Goal: Task Accomplishment & Management: Complete application form

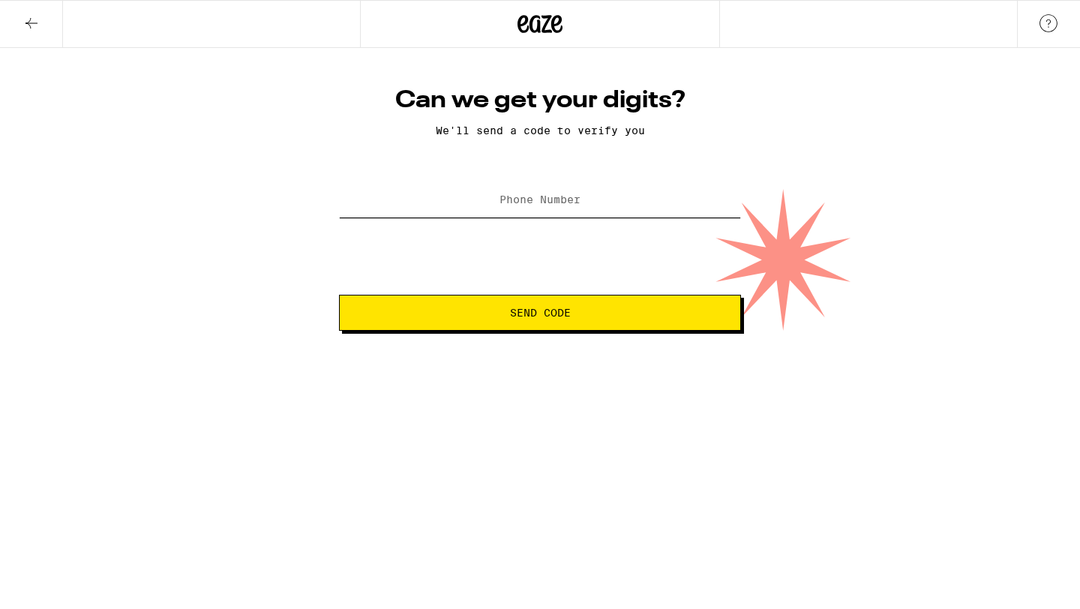
click at [477, 205] on input "Phone Number" at bounding box center [540, 201] width 402 height 34
paste input "[PHONE_NUMBER]"
type input "[PHONE_NUMBER]"
click at [616, 323] on button "Send Code" at bounding box center [540, 313] width 402 height 36
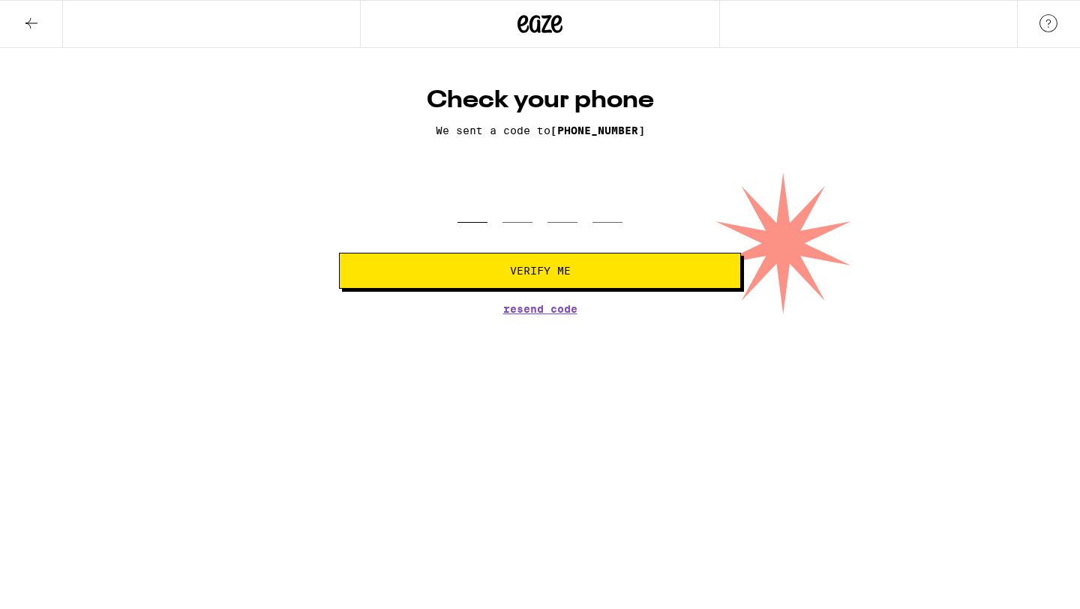
click at [474, 208] on input "tel" at bounding box center [472, 200] width 30 height 44
paste input "3"
type input "3"
type input "0"
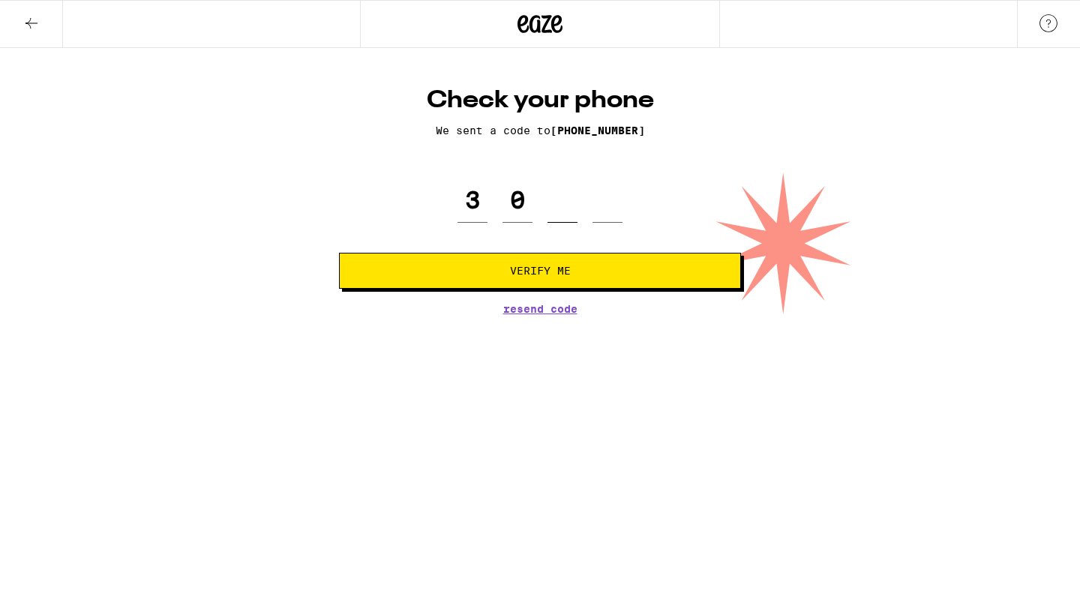
type input "0"
paste input "3"
type input "3"
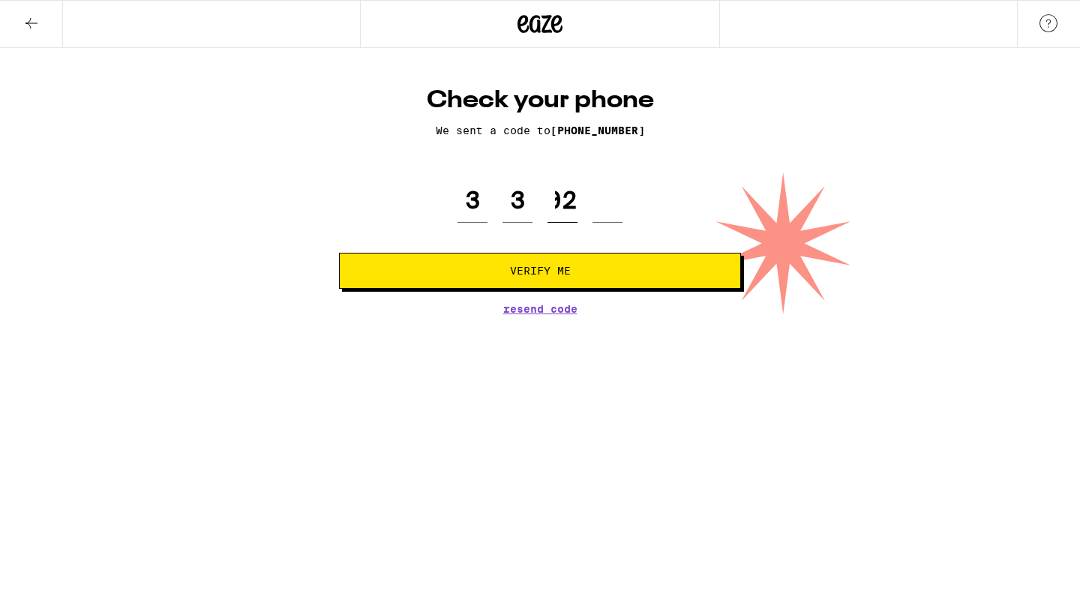
type input "0"
paste input "3"
type input "3"
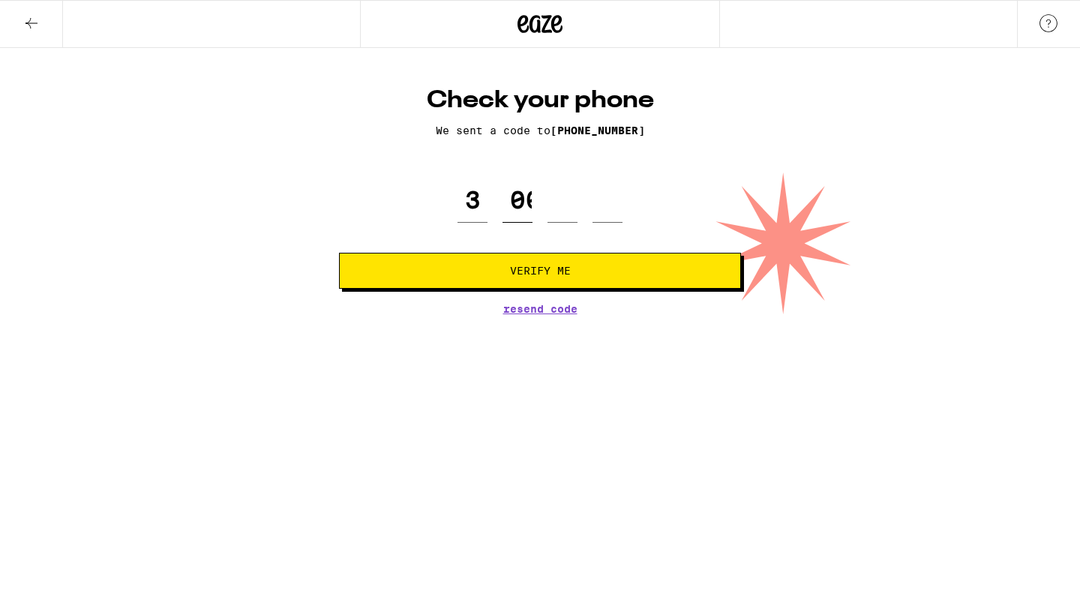
scroll to position [0, 25]
type input "0"
type input "2"
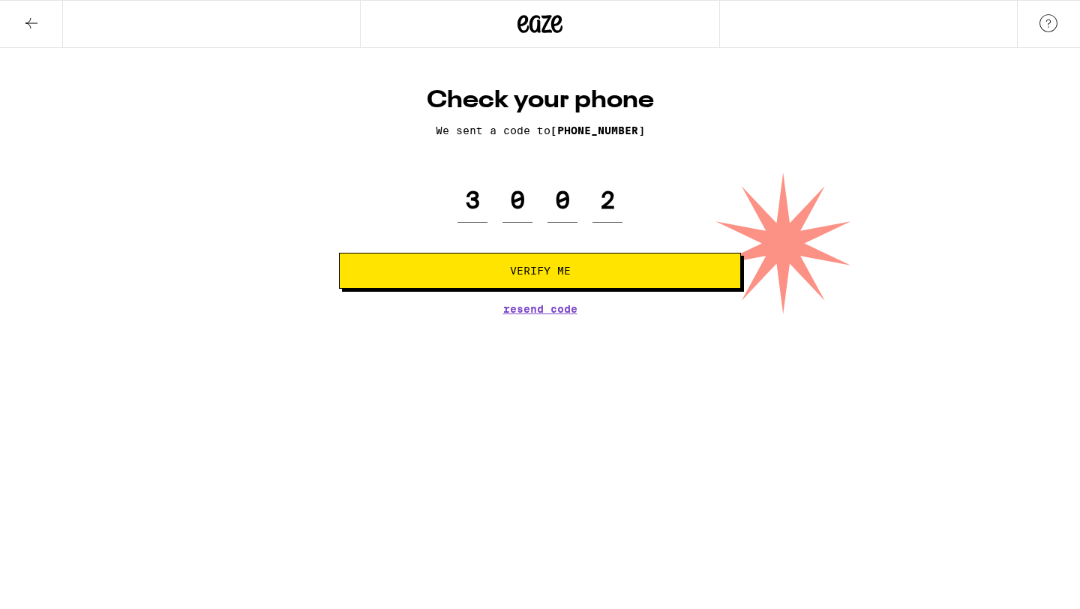
click at [580, 264] on button "Verify Me" at bounding box center [540, 271] width 402 height 36
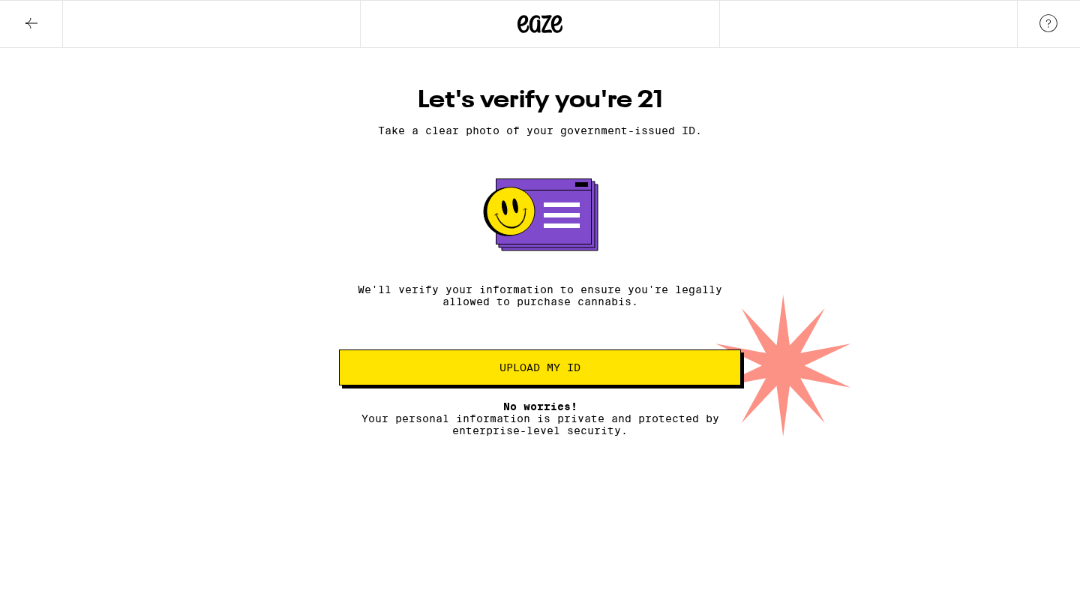
click at [541, 412] on span "No worries!" at bounding box center [540, 406] width 74 height 12
click at [559, 358] on button "Upload my ID" at bounding box center [540, 367] width 402 height 36
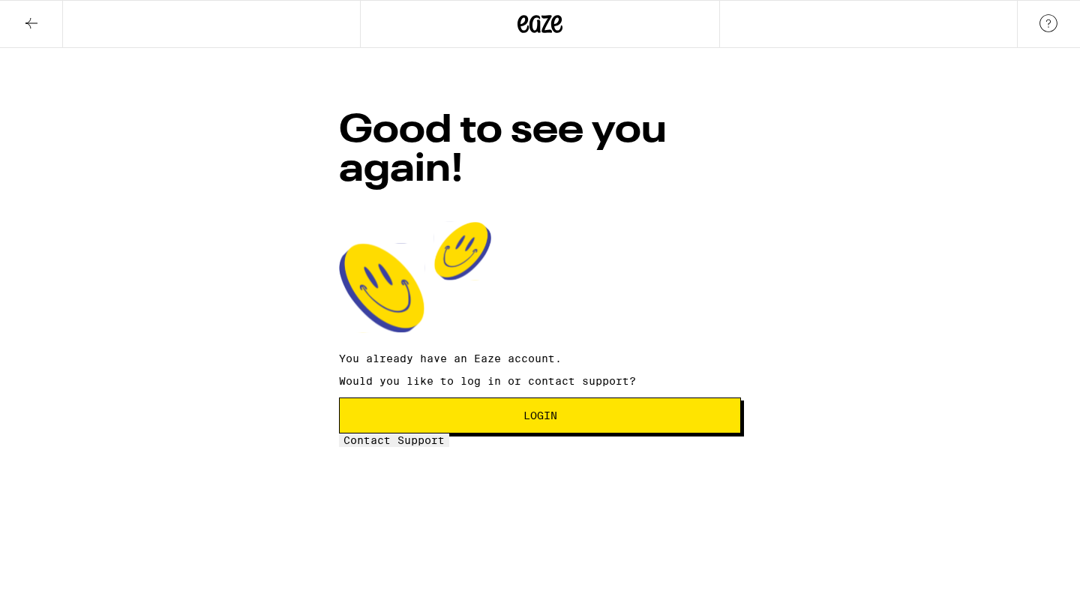
click at [445, 441] on span "Contact Support" at bounding box center [393, 440] width 101 height 12
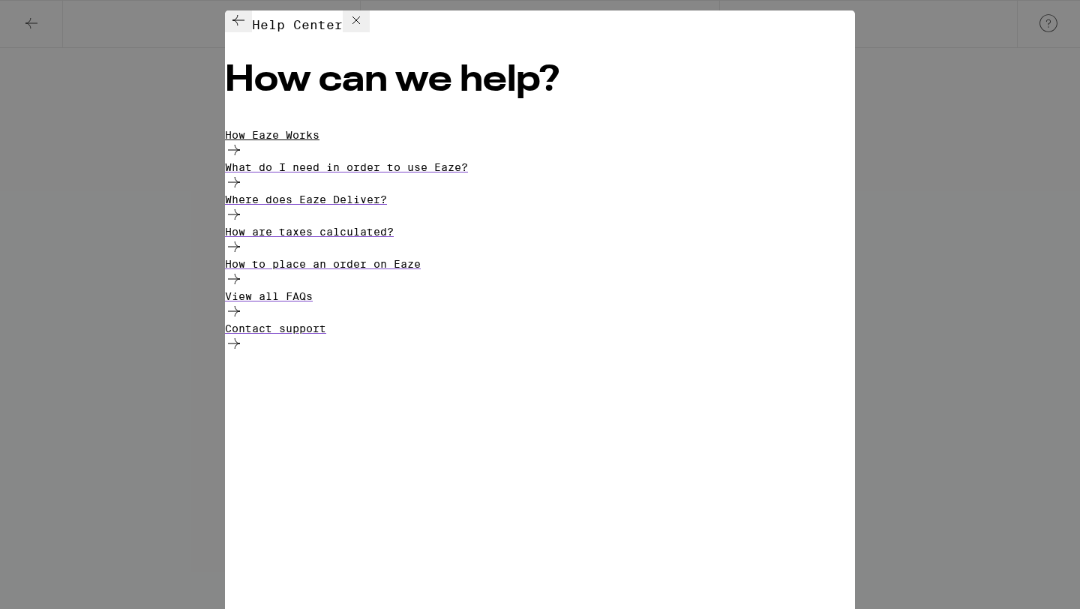
click at [360, 148] on div "How Eaze Works" at bounding box center [540, 145] width 630 height 32
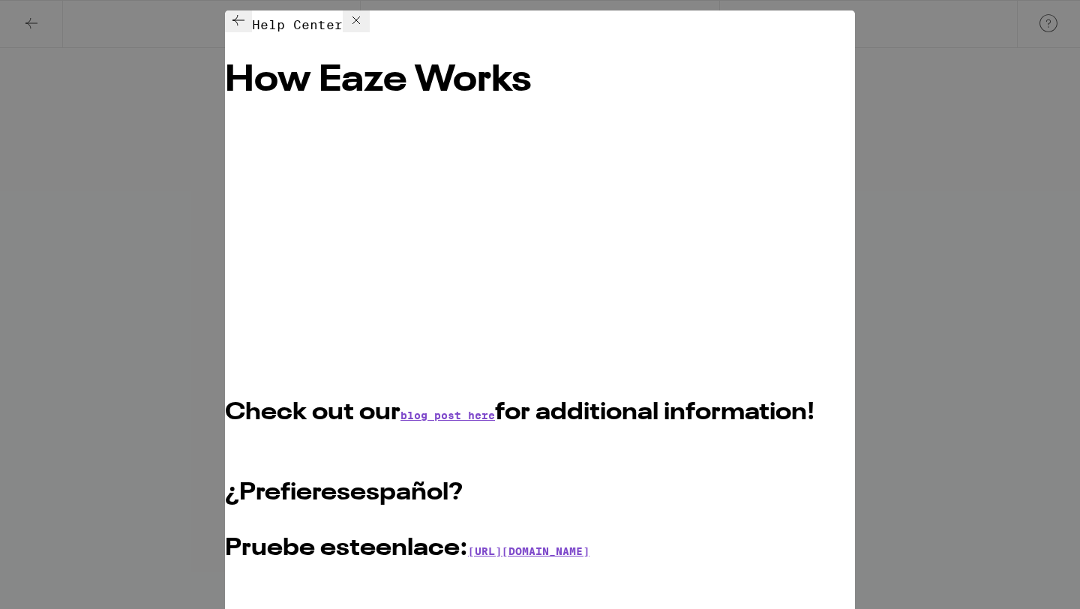
click at [247, 29] on icon at bounding box center [238, 20] width 18 height 18
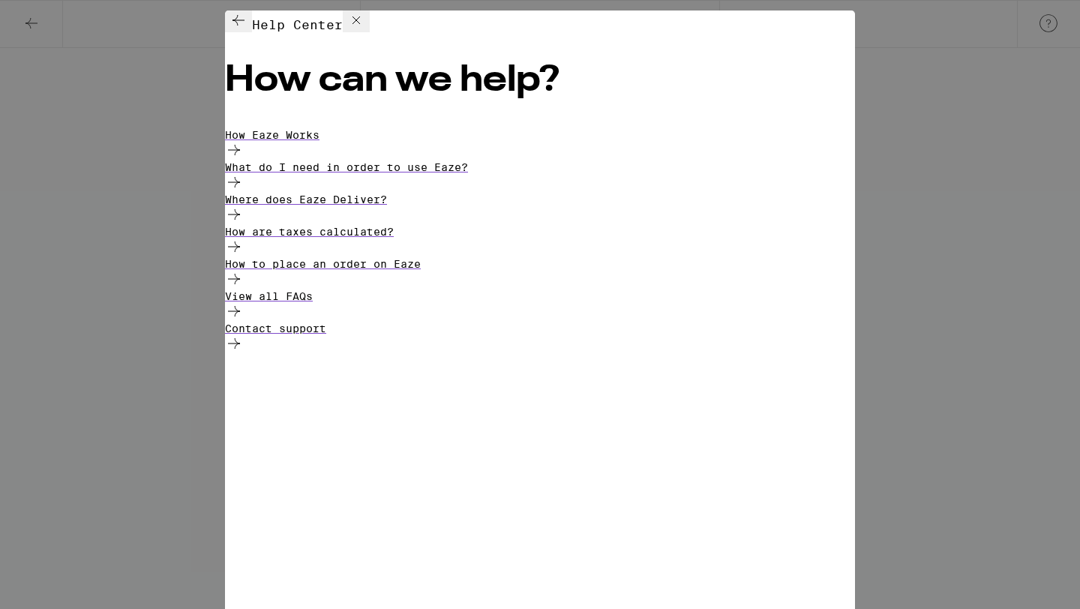
click at [244, 29] on icon at bounding box center [238, 20] width 18 height 18
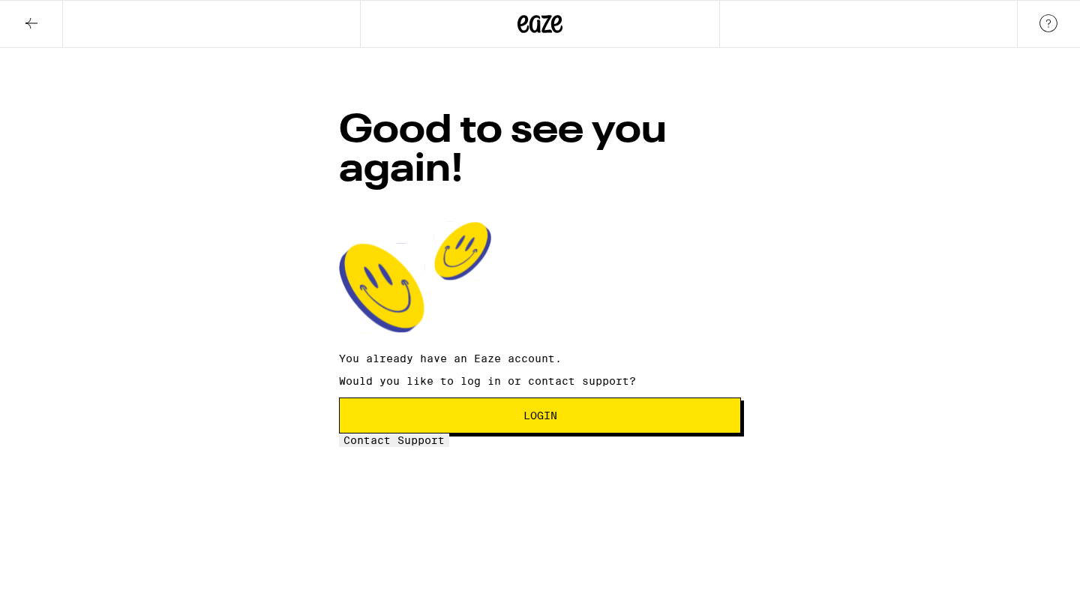
click at [539, 352] on p "You already have an Eaze account." at bounding box center [540, 358] width 402 height 12
click at [424, 265] on rect at bounding box center [381, 287] width 85 height 89
click at [550, 112] on h1 "Good to see you again!" at bounding box center [540, 151] width 402 height 78
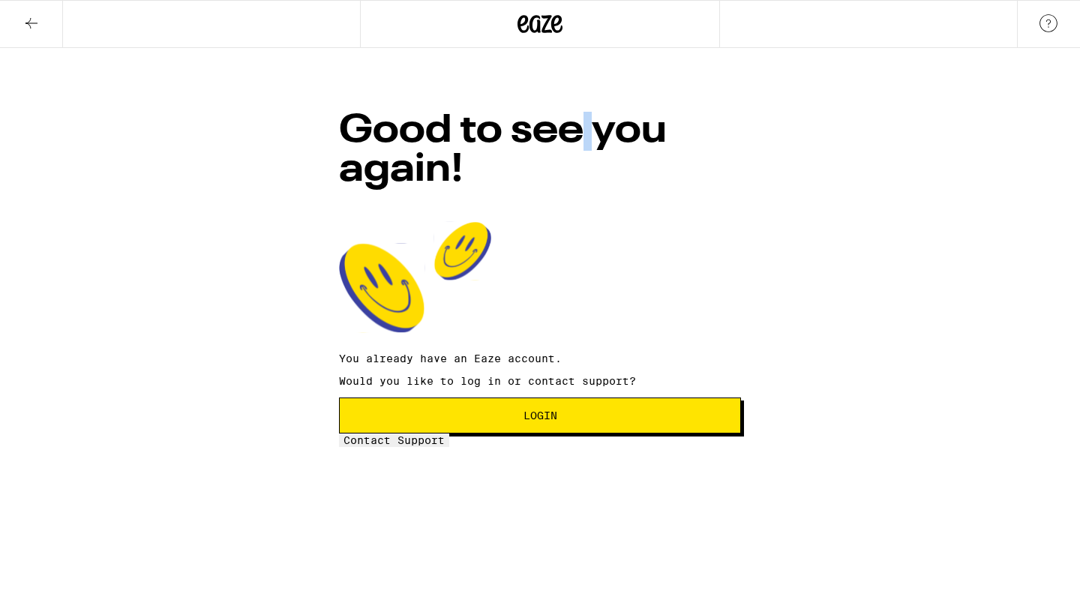
click at [550, 112] on h1 "Good to see you again!" at bounding box center [540, 151] width 402 height 78
